Goal: Check status: Check status

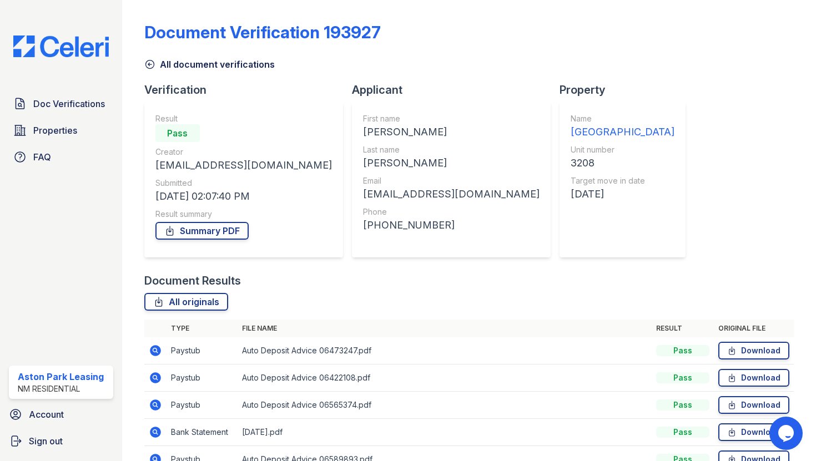
click at [148, 67] on icon at bounding box center [149, 64] width 11 height 11
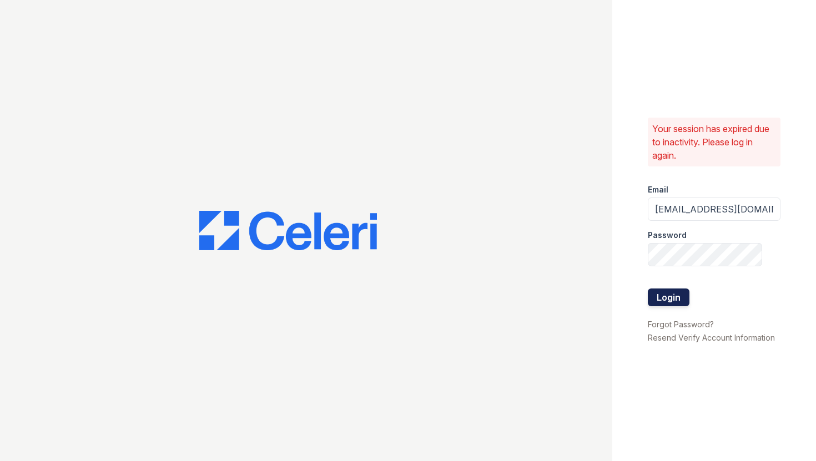
click at [687, 301] on button "Login" at bounding box center [669, 298] width 42 height 18
